Goal: Transaction & Acquisition: Download file/media

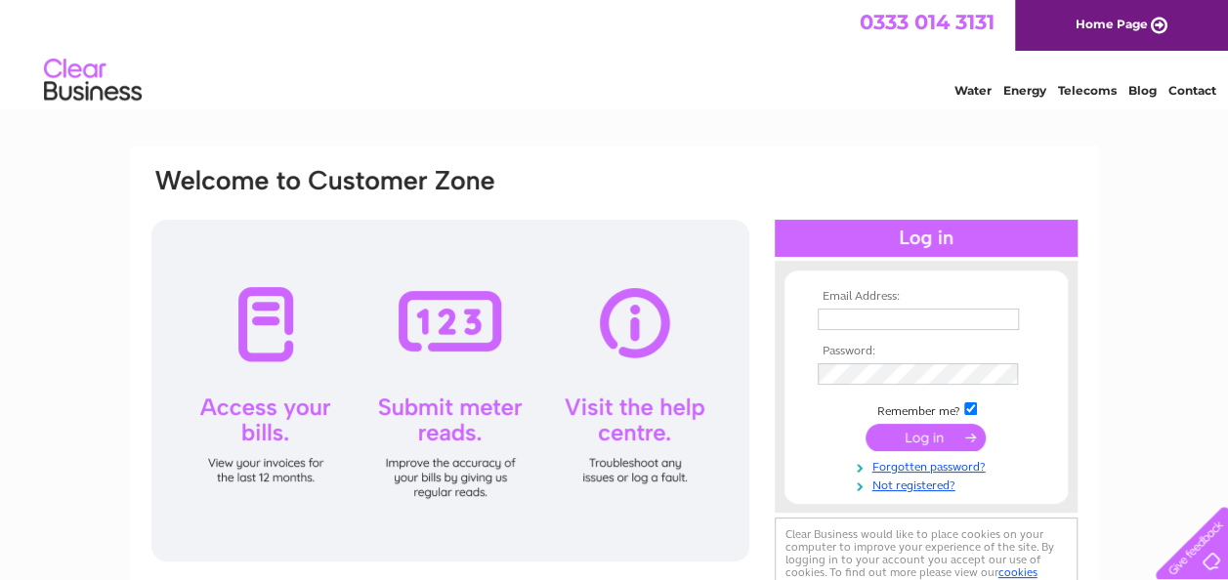
type input "[EMAIL_ADDRESS][DOMAIN_NAME]"
click at [916, 231] on div at bounding box center [926, 238] width 303 height 37
click at [920, 433] on input "submit" at bounding box center [926, 437] width 120 height 27
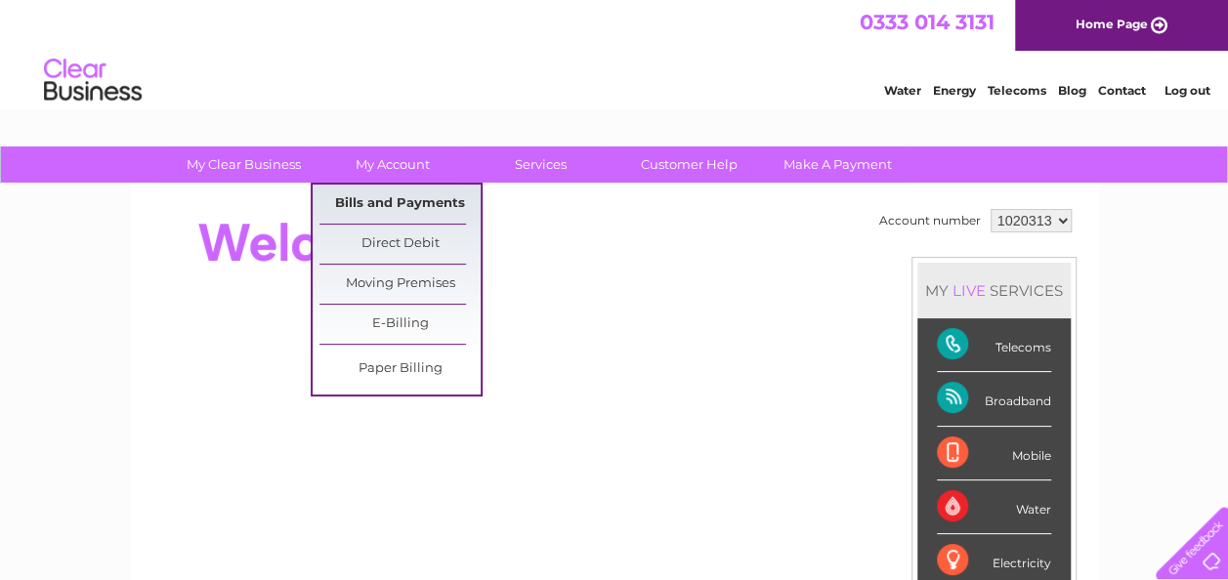
click at [417, 197] on link "Bills and Payments" at bounding box center [399, 204] width 161 height 39
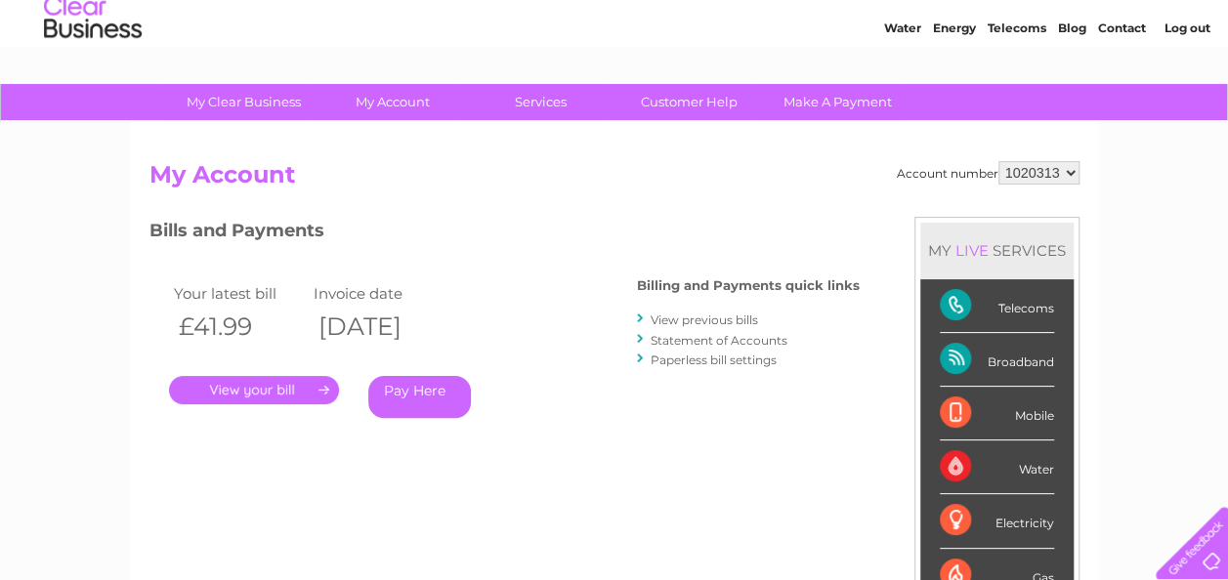
scroll to position [11, 0]
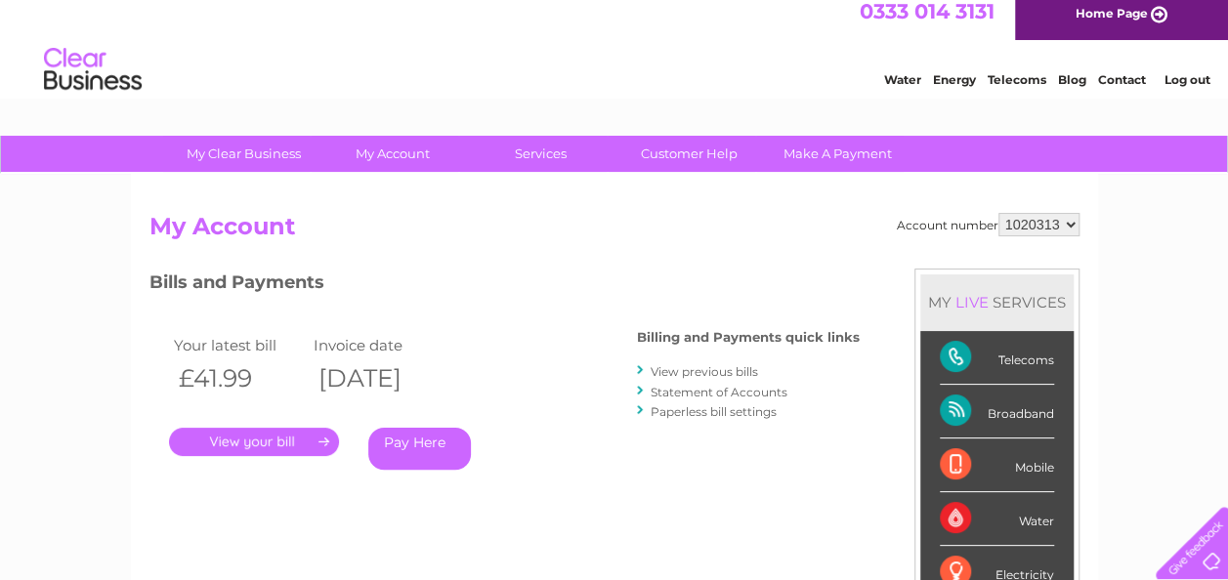
click at [257, 438] on link "." at bounding box center [254, 442] width 170 height 28
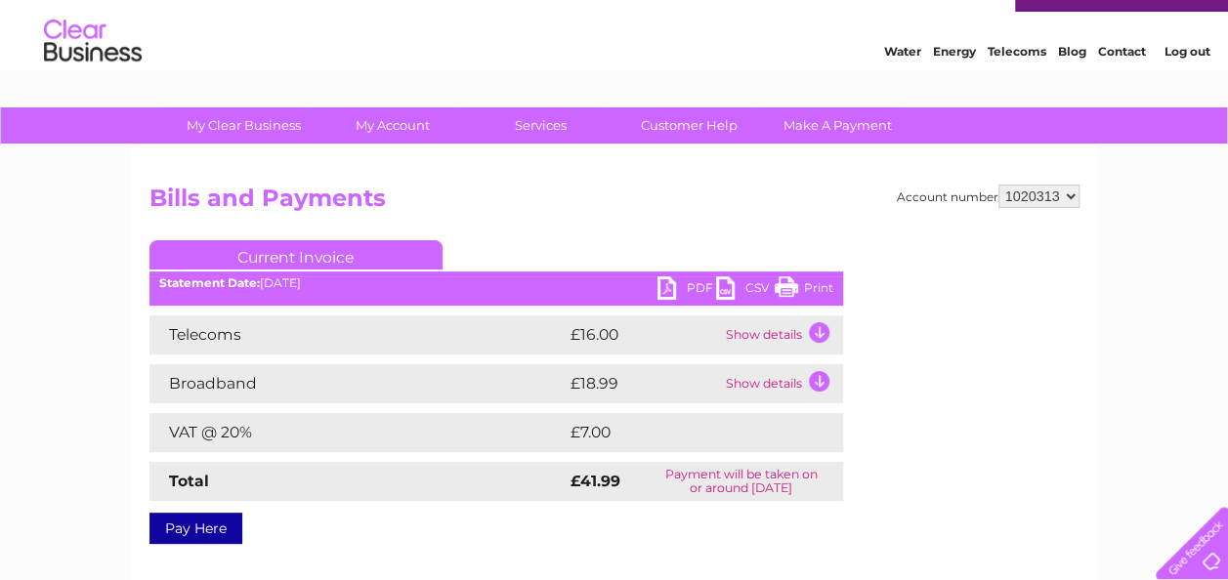
scroll to position [98, 0]
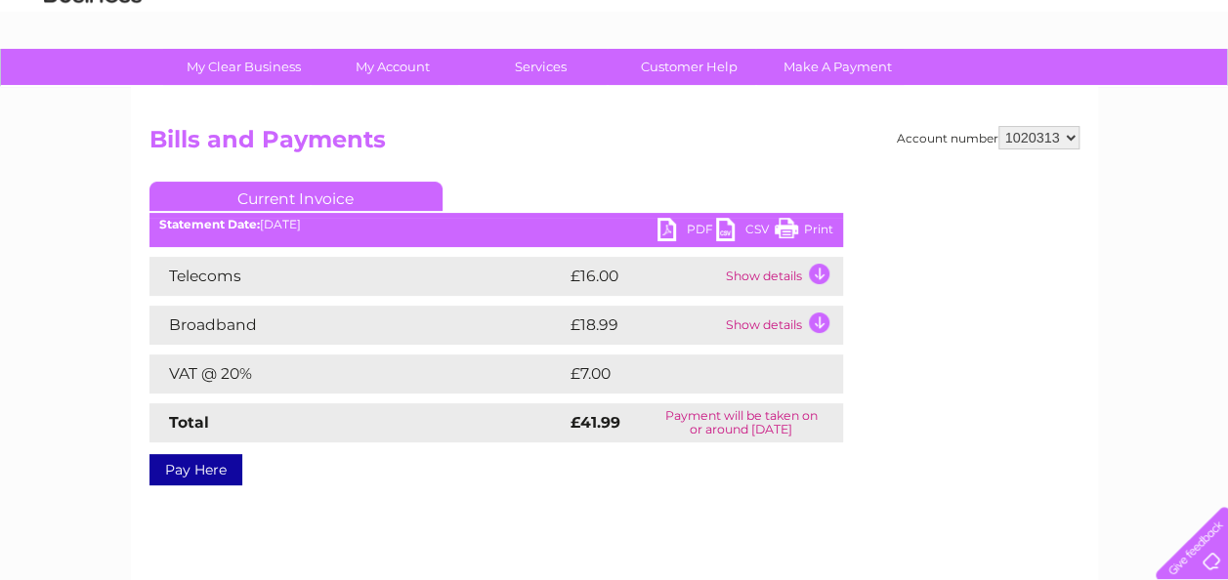
click at [698, 225] on link "PDF" at bounding box center [686, 232] width 59 height 28
